Goal: Task Accomplishment & Management: Use online tool/utility

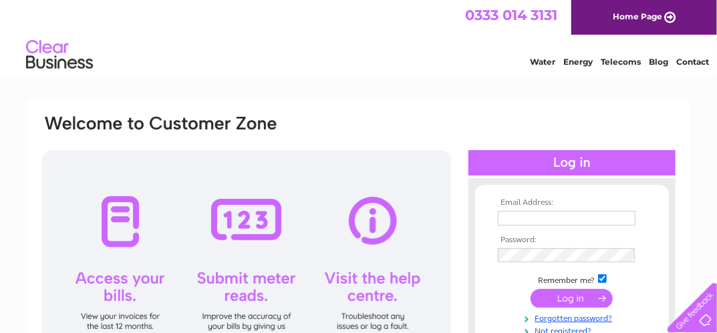
drag, startPoint x: 0, startPoint y: 0, endPoint x: 533, endPoint y: 217, distance: 575.7
click at [533, 217] on input "text" at bounding box center [567, 218] width 138 height 15
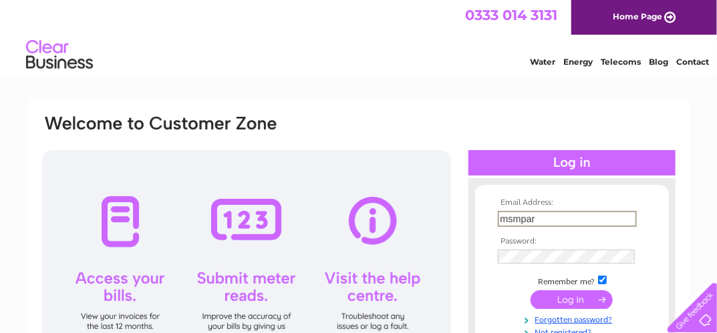
type input "msmpartitioning@gmail.com"
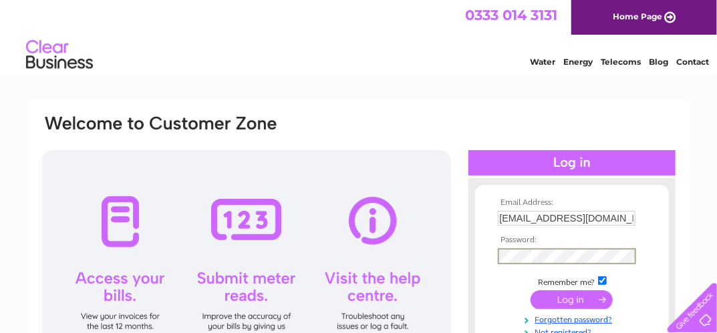
click at [571, 300] on input "submit" at bounding box center [572, 300] width 82 height 19
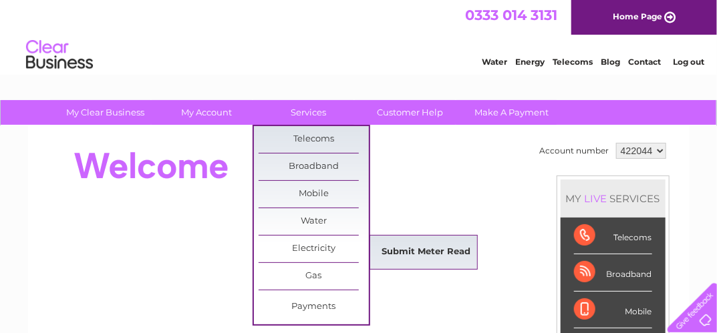
click at [439, 248] on link "Submit Meter Read" at bounding box center [426, 252] width 110 height 27
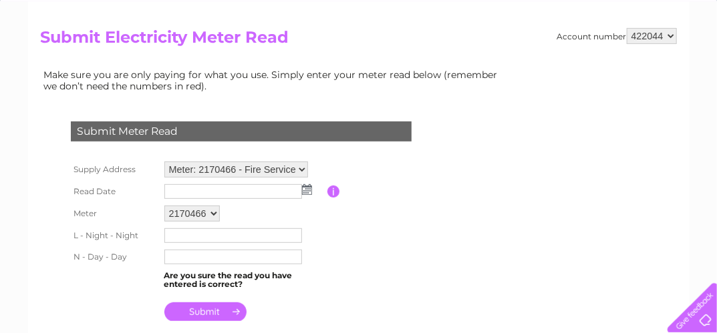
scroll to position [134, 0]
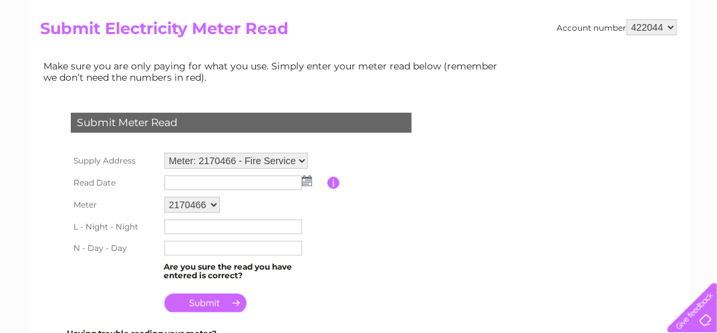
click at [302, 179] on img at bounding box center [307, 181] width 10 height 11
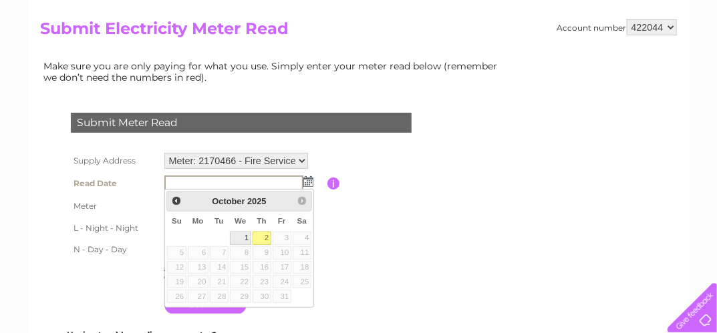
click at [240, 233] on link "1" at bounding box center [240, 238] width 21 height 13
type input "2025/10/01"
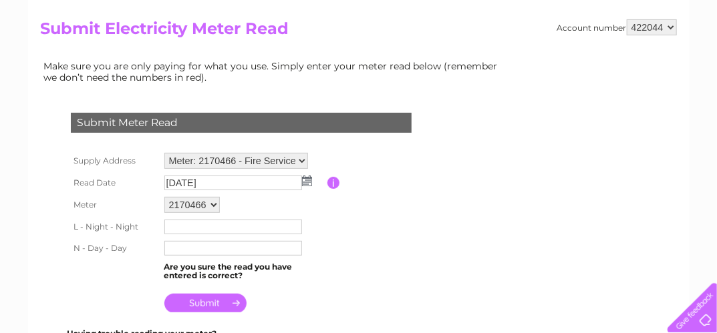
click at [173, 227] on input "text" at bounding box center [233, 227] width 138 height 15
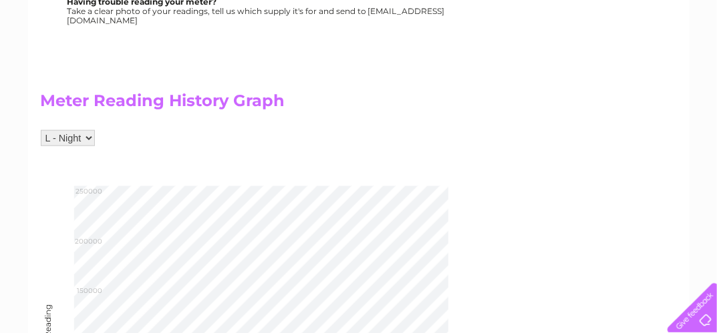
scroll to position [334, 0]
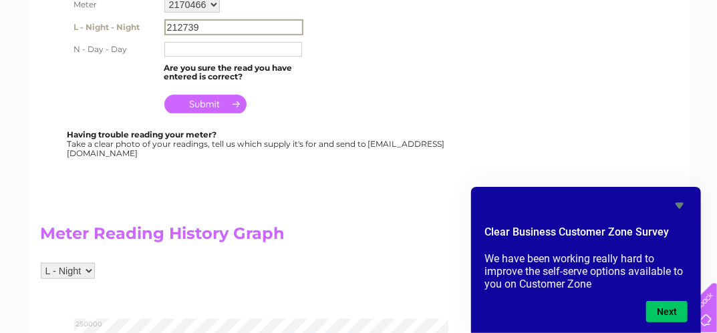
type input "212739"
click at [206, 47] on input "text" at bounding box center [233, 49] width 138 height 15
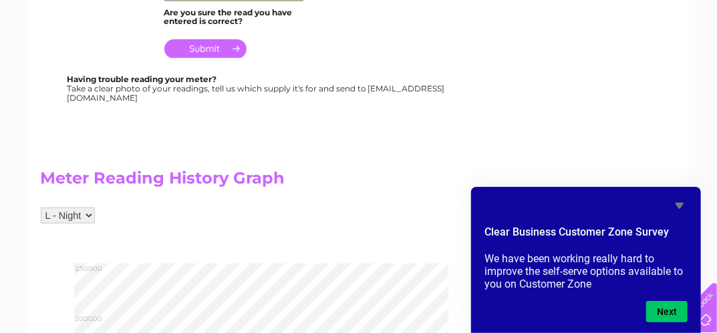
scroll to position [467, 0]
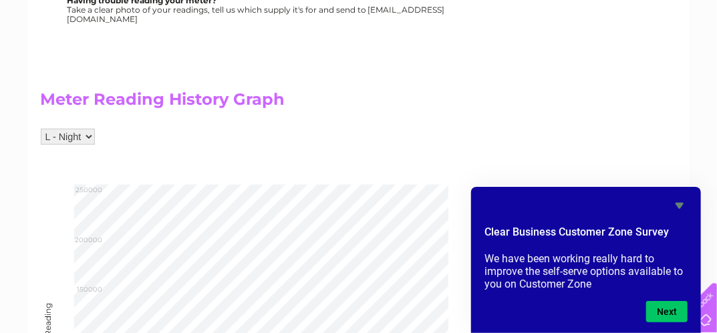
click at [87, 134] on select "L - Night N - Day" at bounding box center [68, 137] width 54 height 16
select select "273820"
click at [41, 130] on select "L - Night N - Day" at bounding box center [68, 138] width 54 height 16
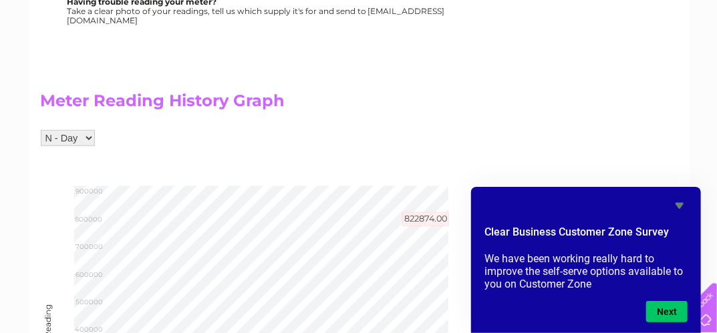
scroll to position [265, 0]
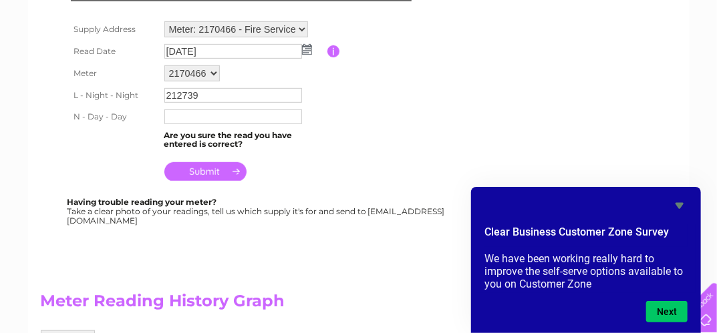
click at [192, 110] on input "text" at bounding box center [233, 117] width 138 height 15
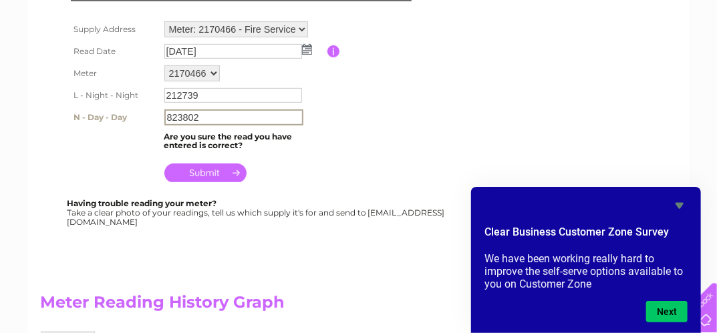
type input "823802"
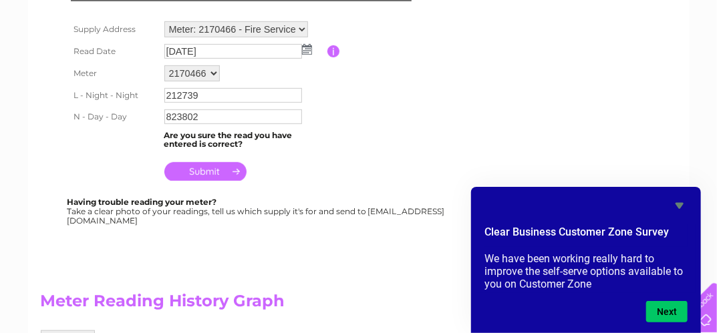
click at [285, 182] on div "Submit Meter Read Supply Address Meter: 2170466 - Fire Service Boiler Room, New…" at bounding box center [244, 97] width 406 height 258
click at [205, 168] on input "submit" at bounding box center [205, 171] width 82 height 19
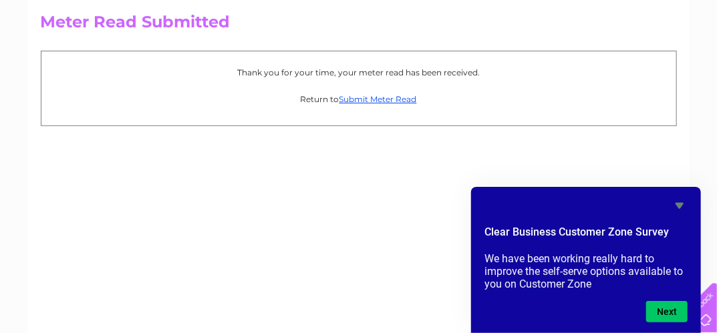
scroll to position [24, 0]
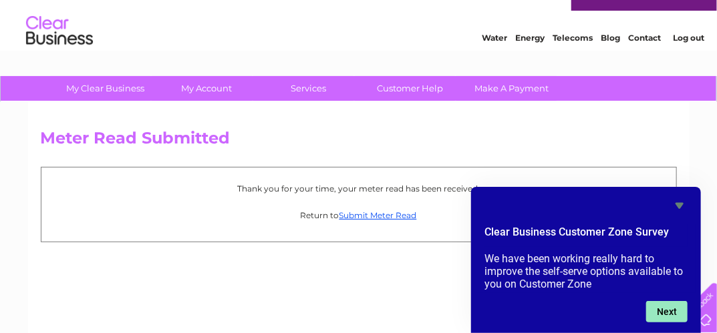
click at [666, 306] on button "Next" at bounding box center [666, 311] width 41 height 21
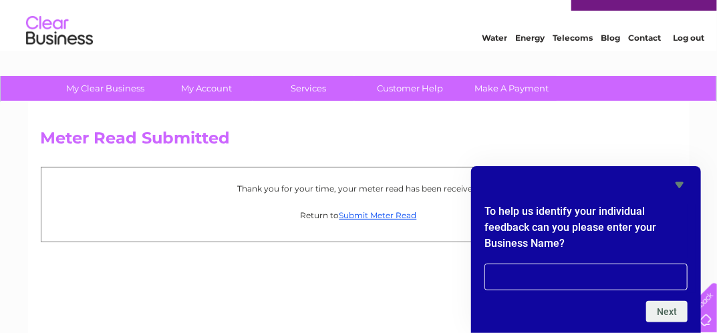
click at [414, 283] on div "Meter Read Submitted Thank you for your time, your meter read has been received…" at bounding box center [358, 289] width 661 height 374
click at [492, 276] on input "text" at bounding box center [585, 277] width 203 height 27
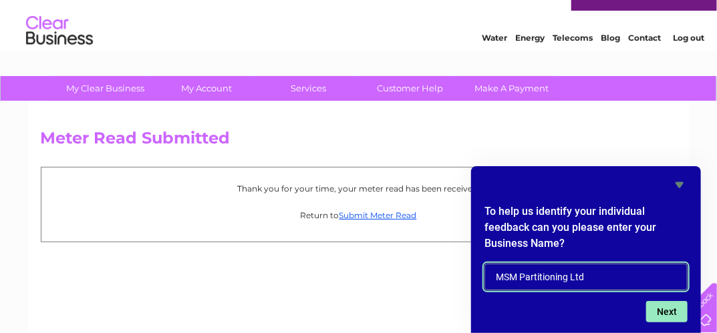
type input "MSM Partitioning Ltd"
click at [671, 305] on button "Next" at bounding box center [666, 311] width 41 height 21
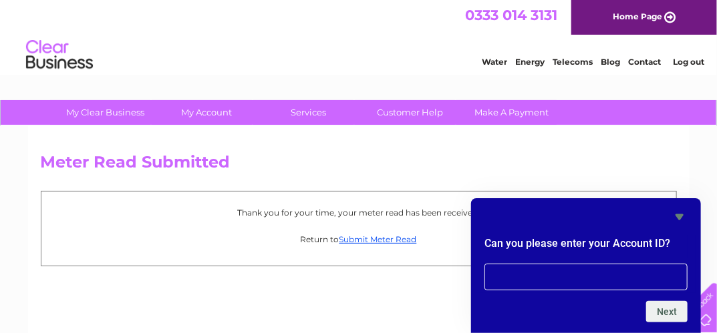
scroll to position [0, 0]
click at [678, 217] on icon "Hide survey" at bounding box center [679, 217] width 8 height 6
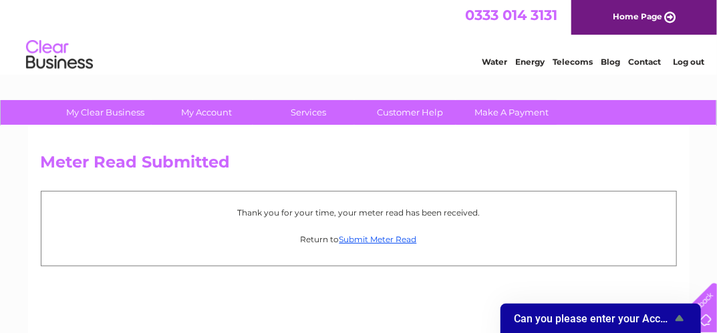
click at [680, 317] on icon "Show survey - Can you please enter your Account ID?" at bounding box center [679, 318] width 8 height 6
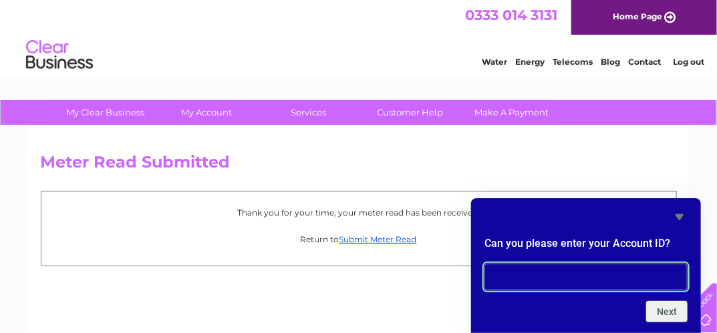
click at [487, 276] on input "text" at bounding box center [585, 277] width 203 height 27
click at [682, 215] on icon "Hide survey" at bounding box center [679, 217] width 8 height 6
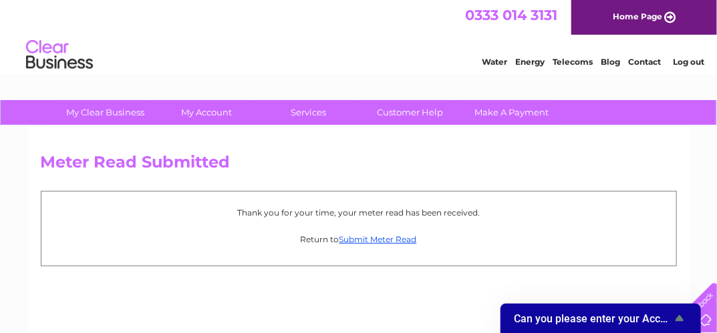
click at [686, 62] on link "Log out" at bounding box center [688, 62] width 31 height 10
